Goal: Transaction & Acquisition: Subscribe to service/newsletter

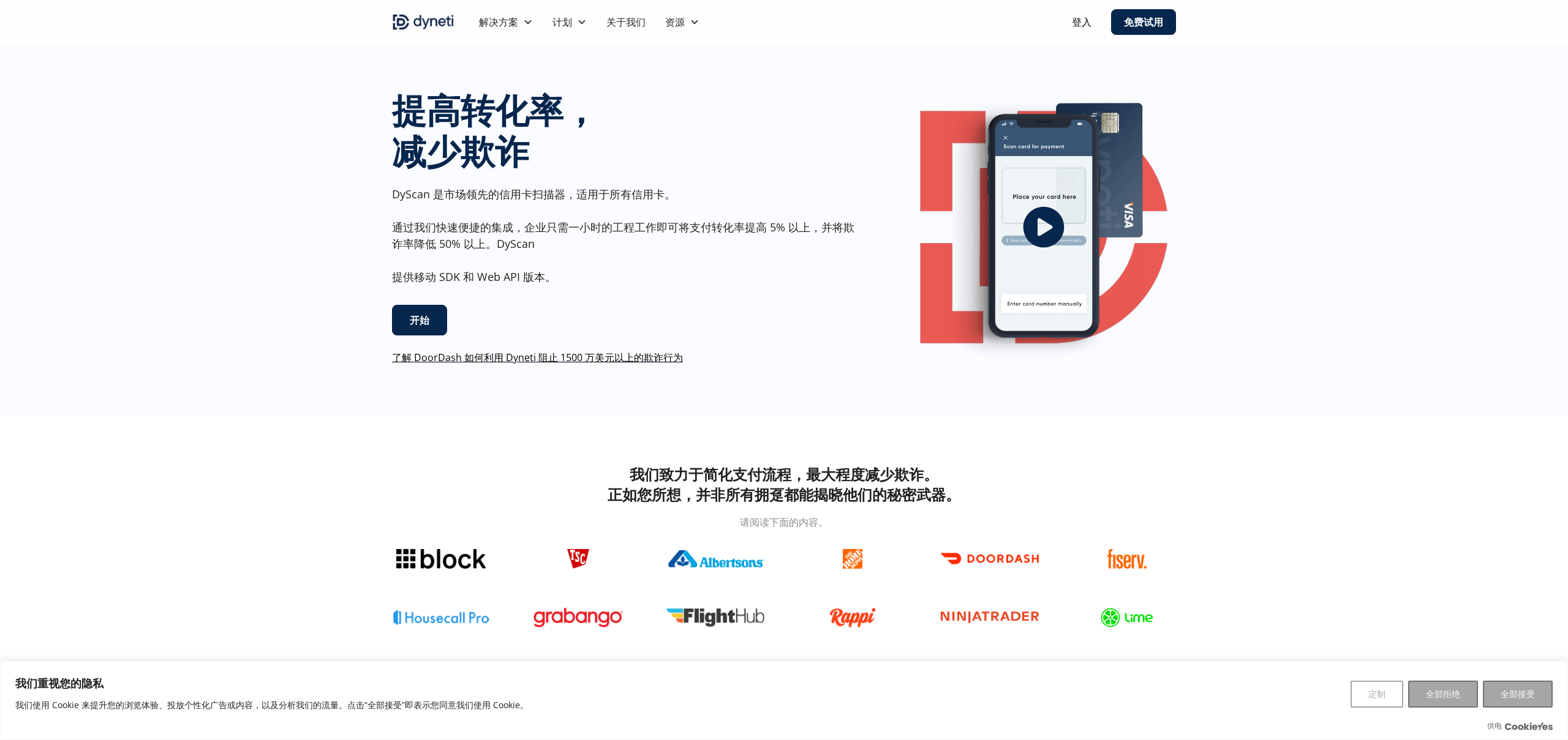
click at [1041, 206] on icon "打开灯箱" at bounding box center [1043, 227] width 49 height 49
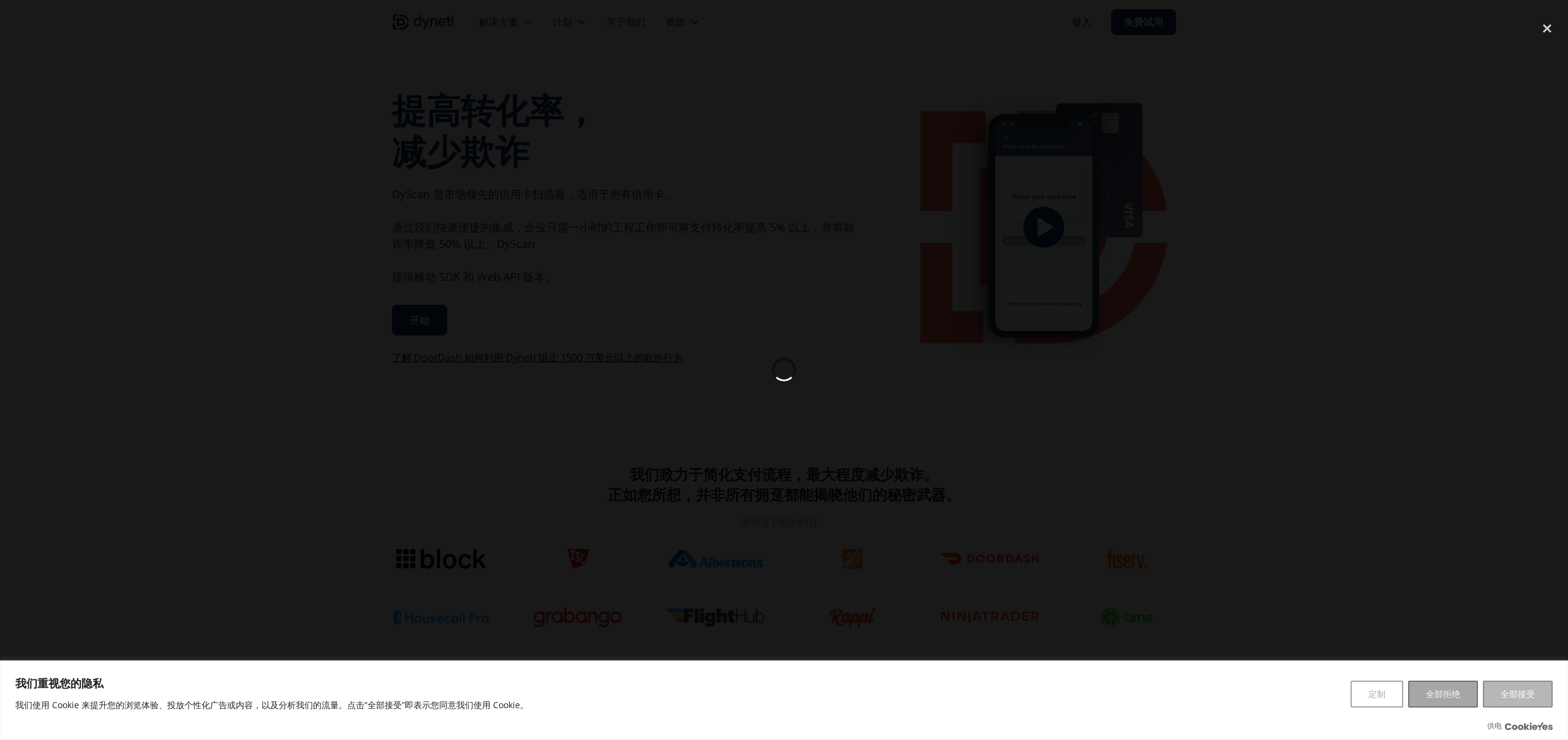
click at [1529, 705] on button "全部接受" at bounding box center [1518, 694] width 70 height 27
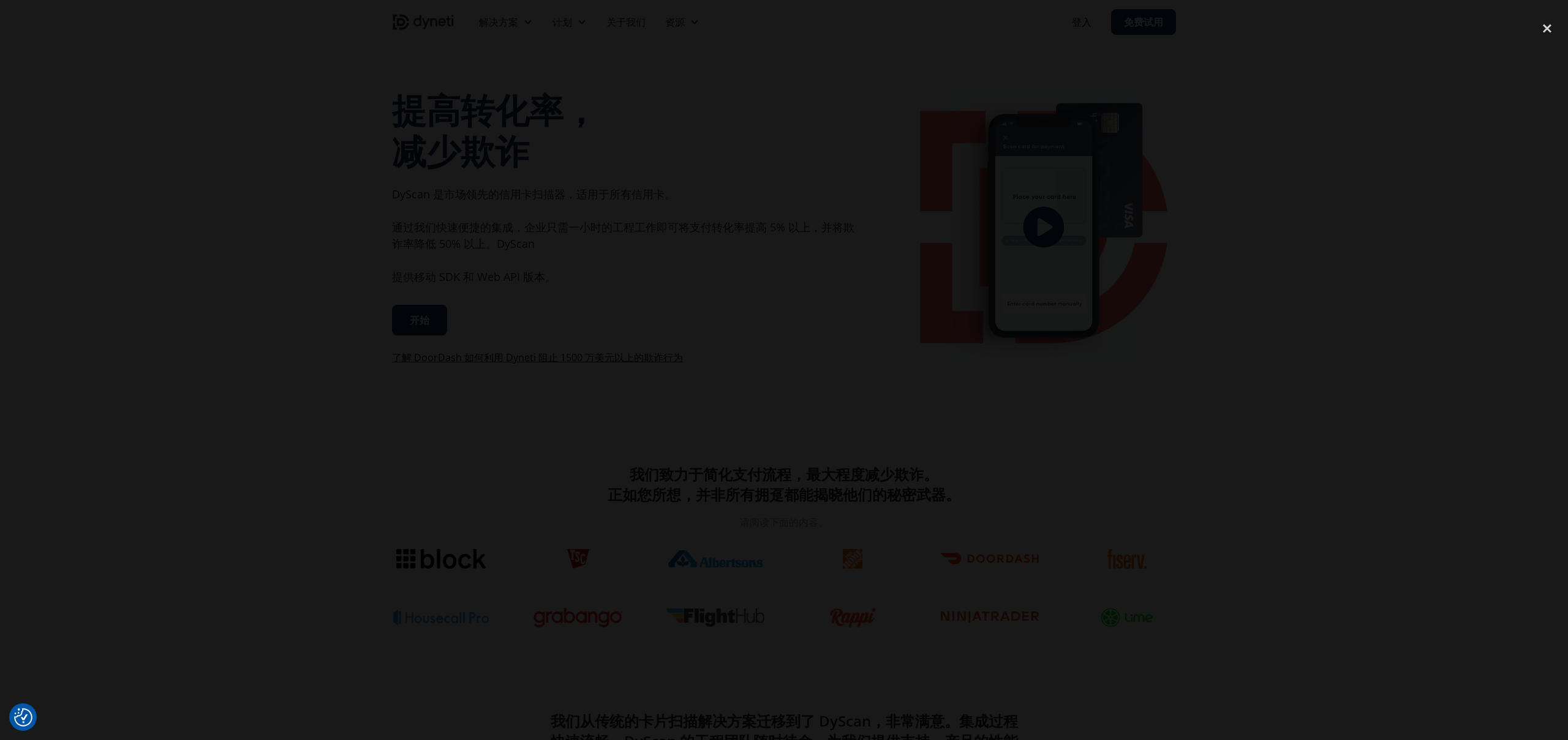
click at [1262, 181] on div at bounding box center [784, 370] width 1568 height 711
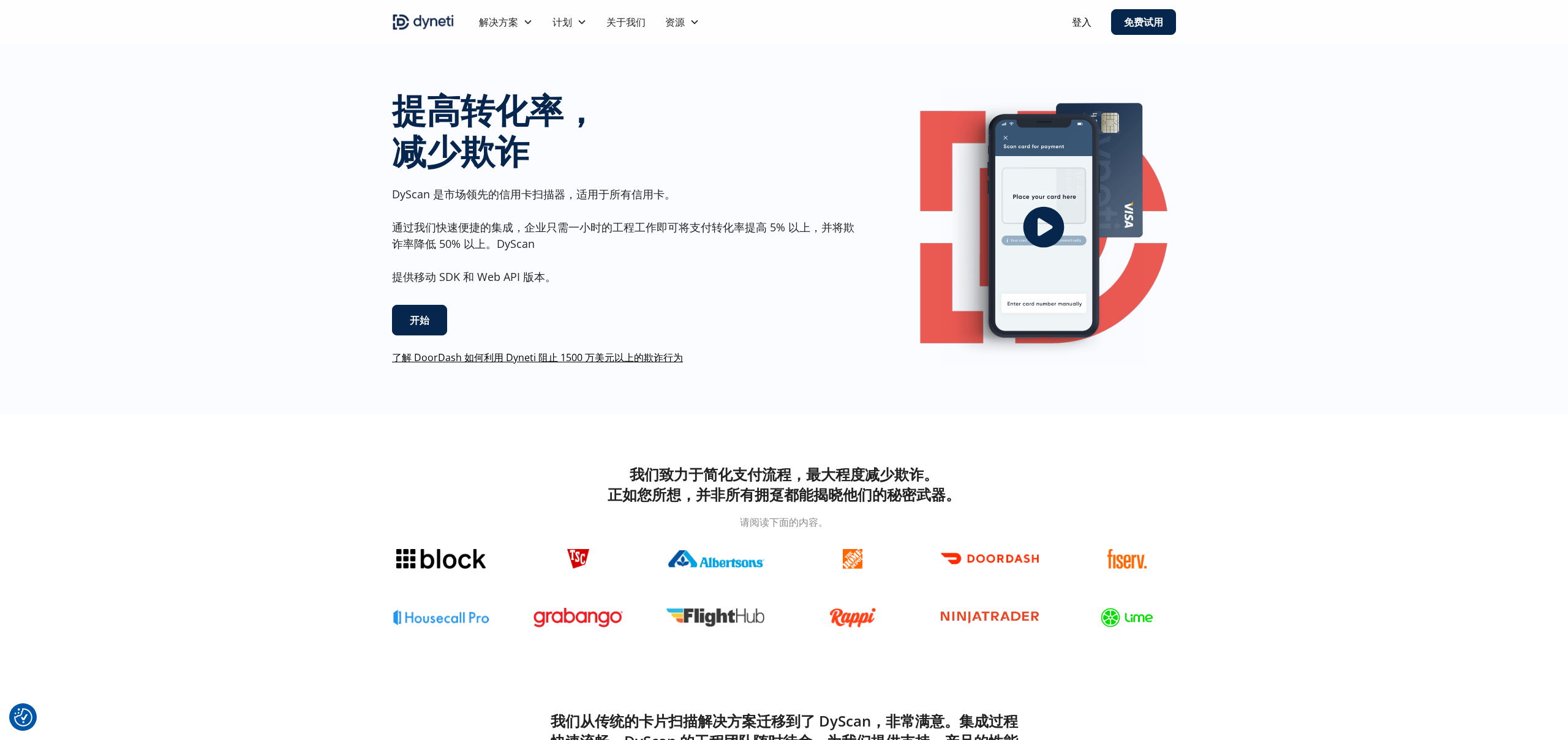
click at [424, 327] on font "开始" at bounding box center [419, 320] width 20 height 13
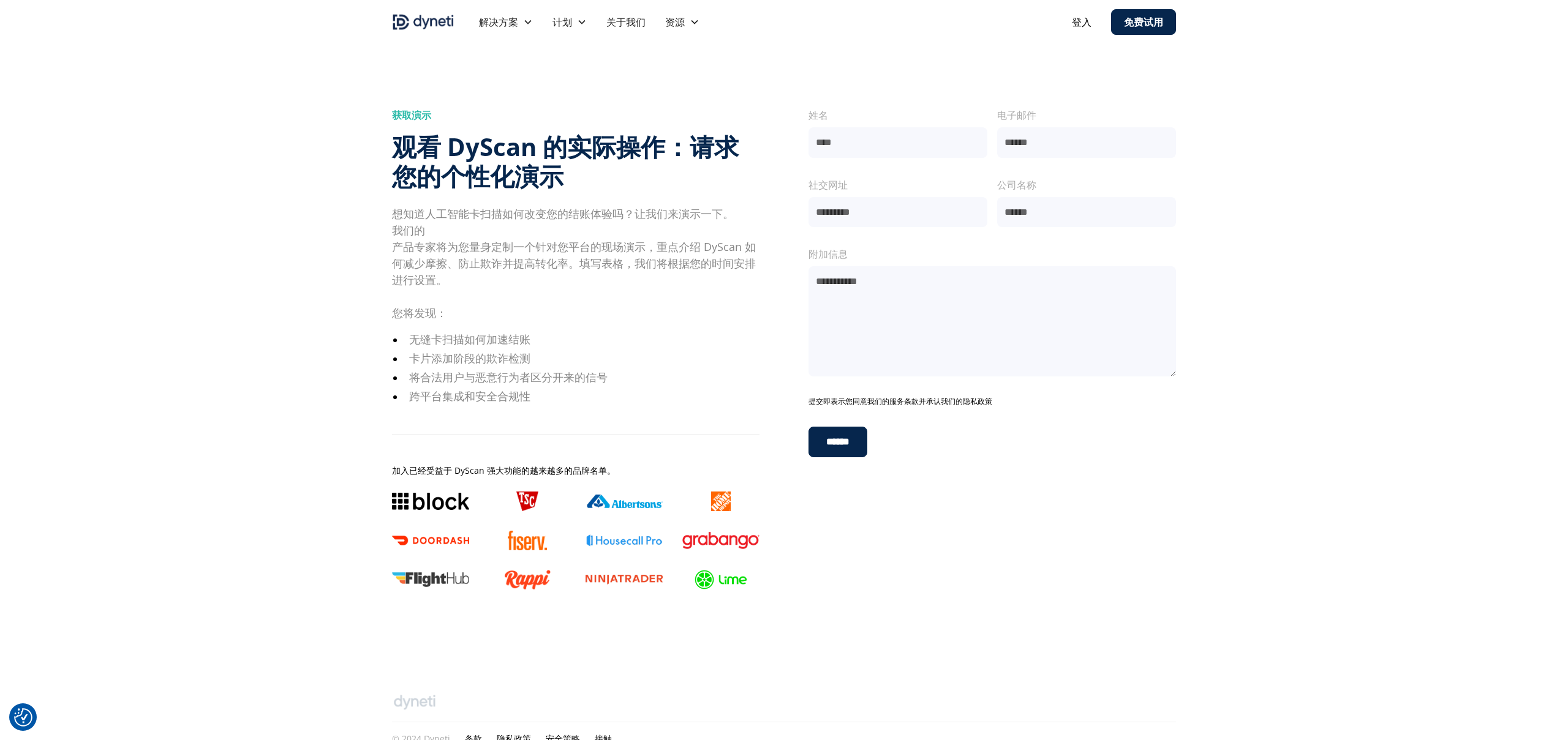
click at [414, 104] on div "获取演示 观看 DyScan 的实际操作：请求您的个性化演示 想知道人工智能卡扫描如何改变您的结账体验吗？让我们来演示一下。 我们的 产品专家将为您量身定制一…" at bounding box center [784, 351] width 784 height 624
click at [414, 109] on font "获取演示" at bounding box center [411, 115] width 39 height 13
click at [414, 113] on font "获取演示" at bounding box center [411, 115] width 39 height 13
click at [414, 118] on font "获取演示" at bounding box center [411, 115] width 39 height 13
click at [578, 60] on font "DyScan 计划" at bounding box center [586, 58] width 57 height 13
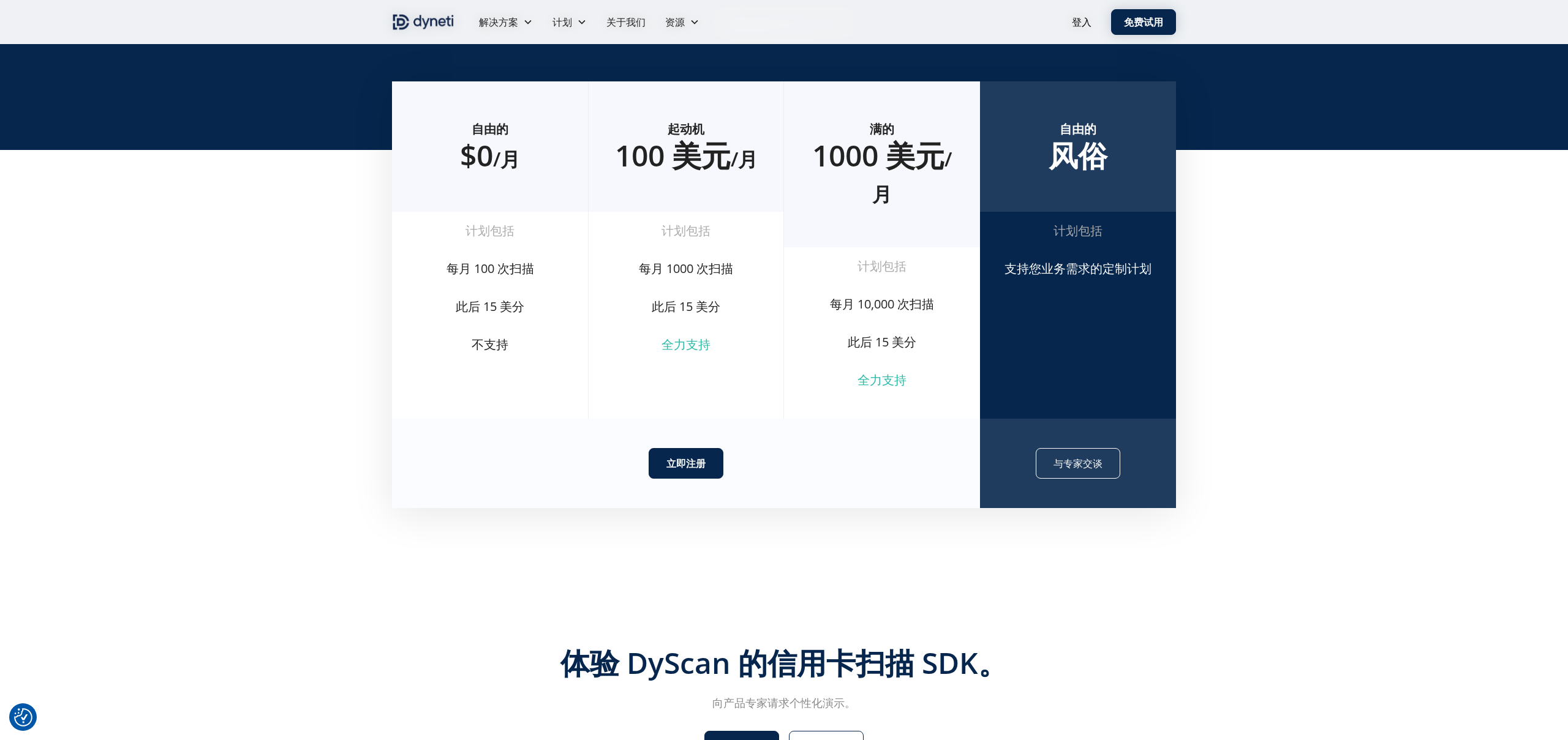
scroll to position [354, 0]
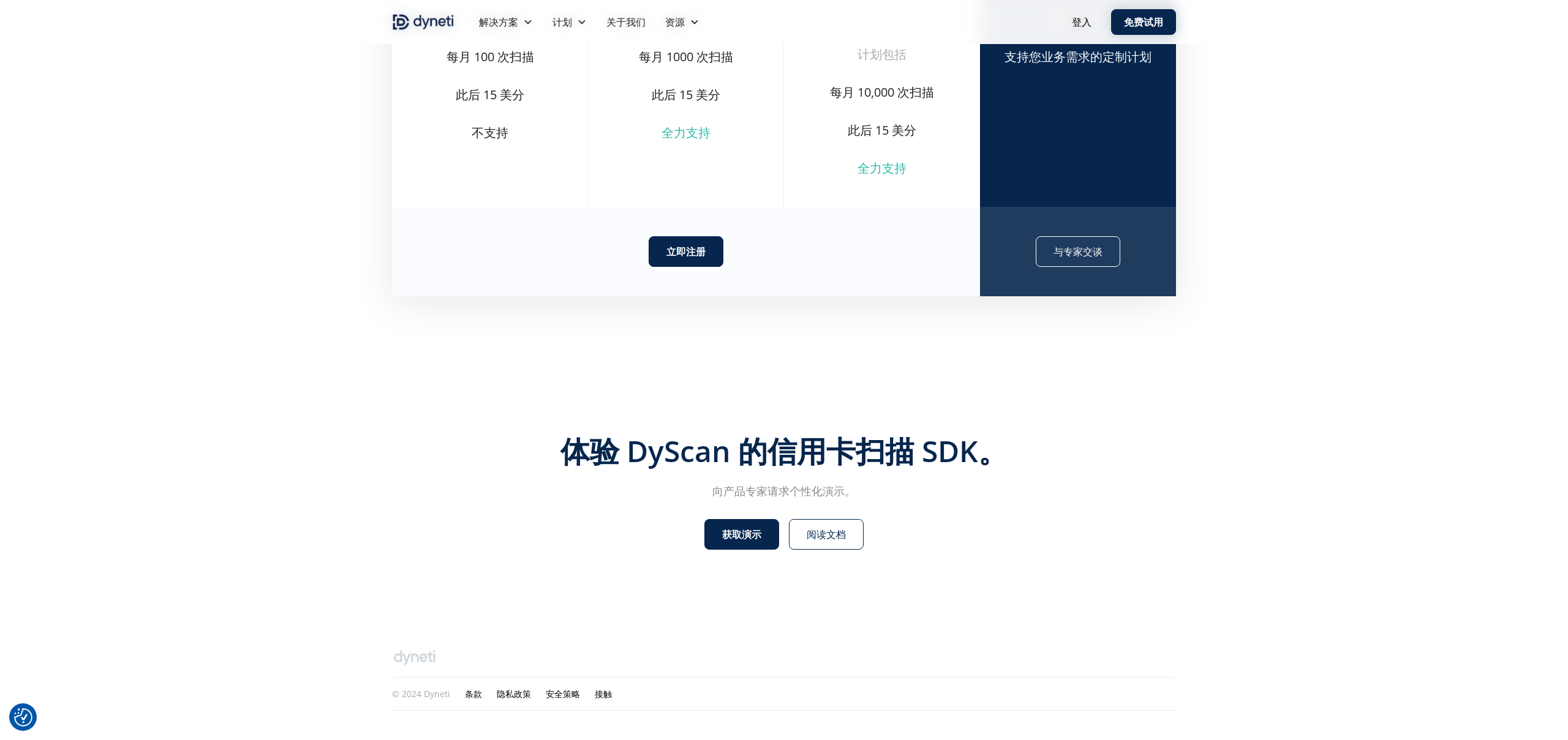
click at [751, 525] on link "获取演示" at bounding box center [741, 534] width 75 height 31
